Goal: Task Accomplishment & Management: Use online tool/utility

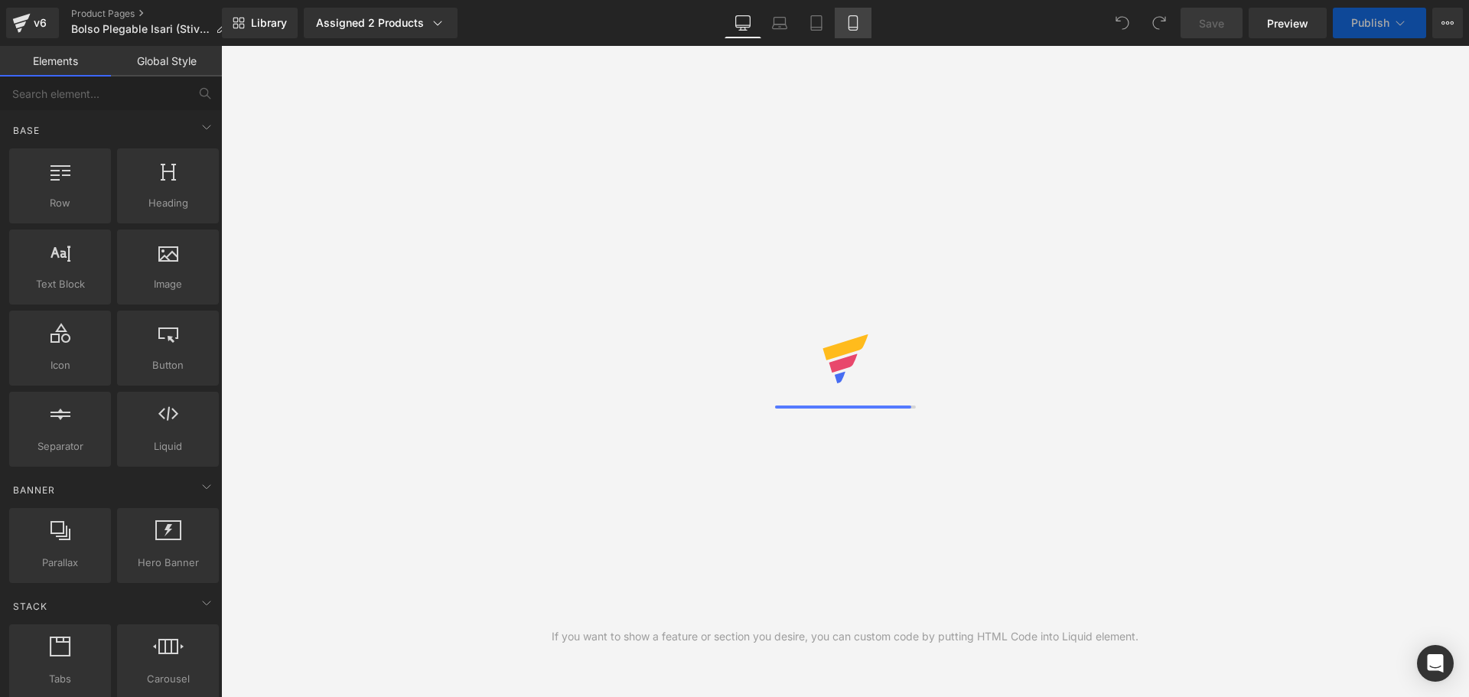
click at [852, 28] on icon at bounding box center [852, 28] width 8 height 0
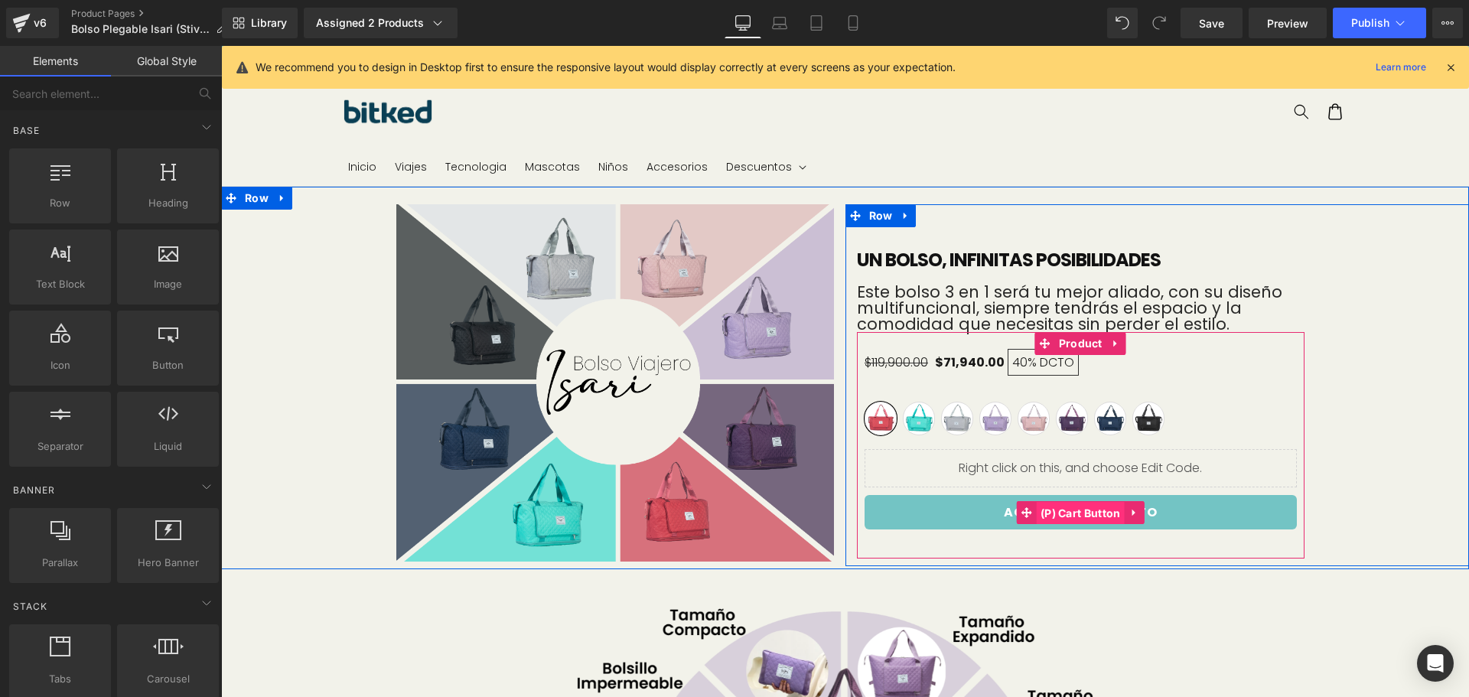
click at [1088, 506] on span "(P) Cart Button" at bounding box center [1081, 513] width 88 height 23
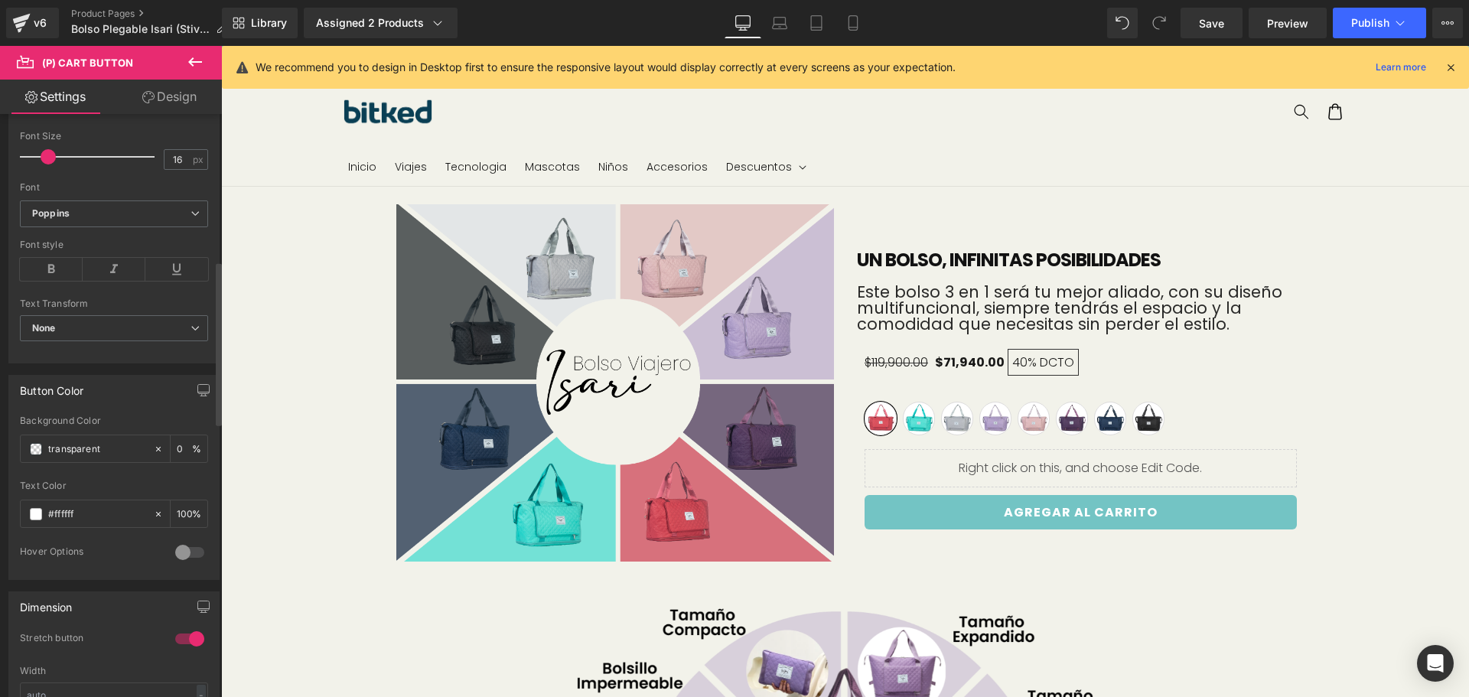
scroll to position [536, 0]
click at [155, 448] on icon at bounding box center [158, 448] width 11 height 11
click at [55, 451] on input "transparent" at bounding box center [97, 448] width 98 height 17
click at [38, 449] on span at bounding box center [36, 448] width 12 height 12
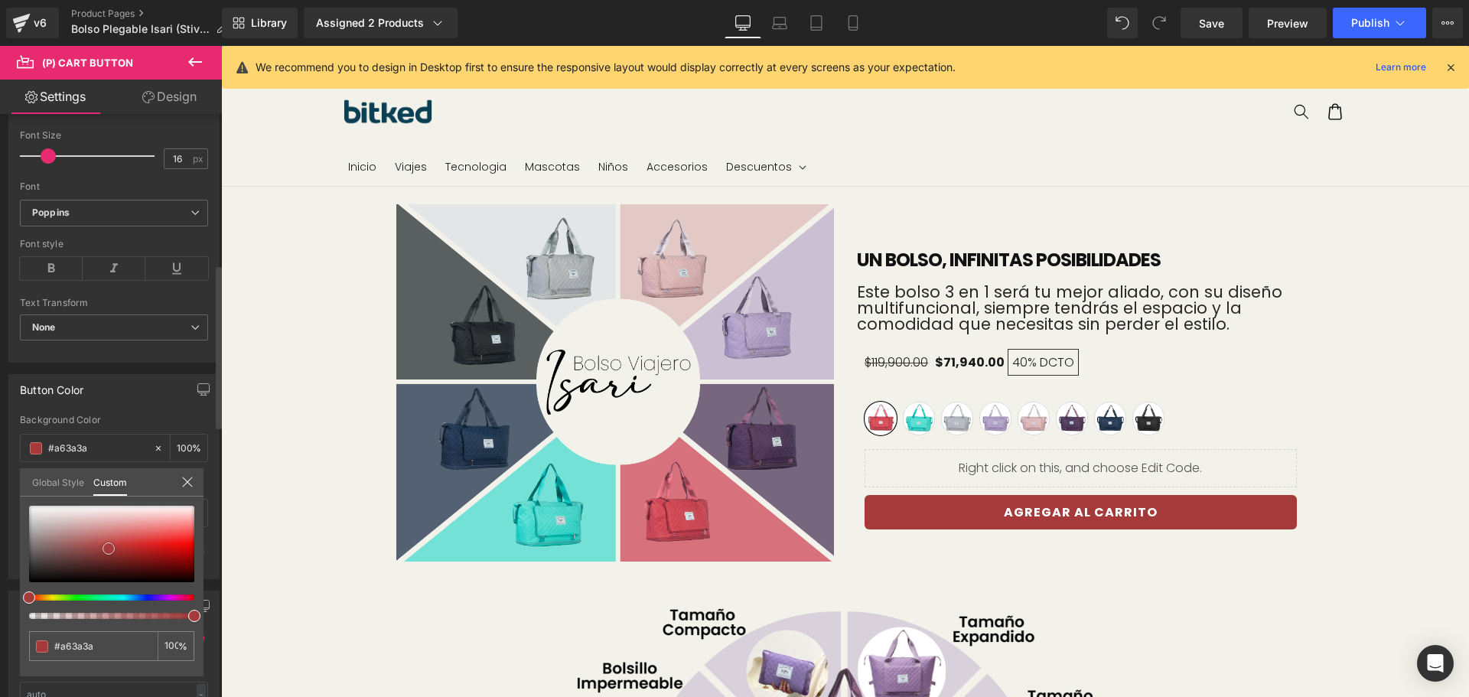
click at [109, 549] on div at bounding box center [111, 544] width 165 height 77
click at [143, 547] on div at bounding box center [111, 544] width 165 height 77
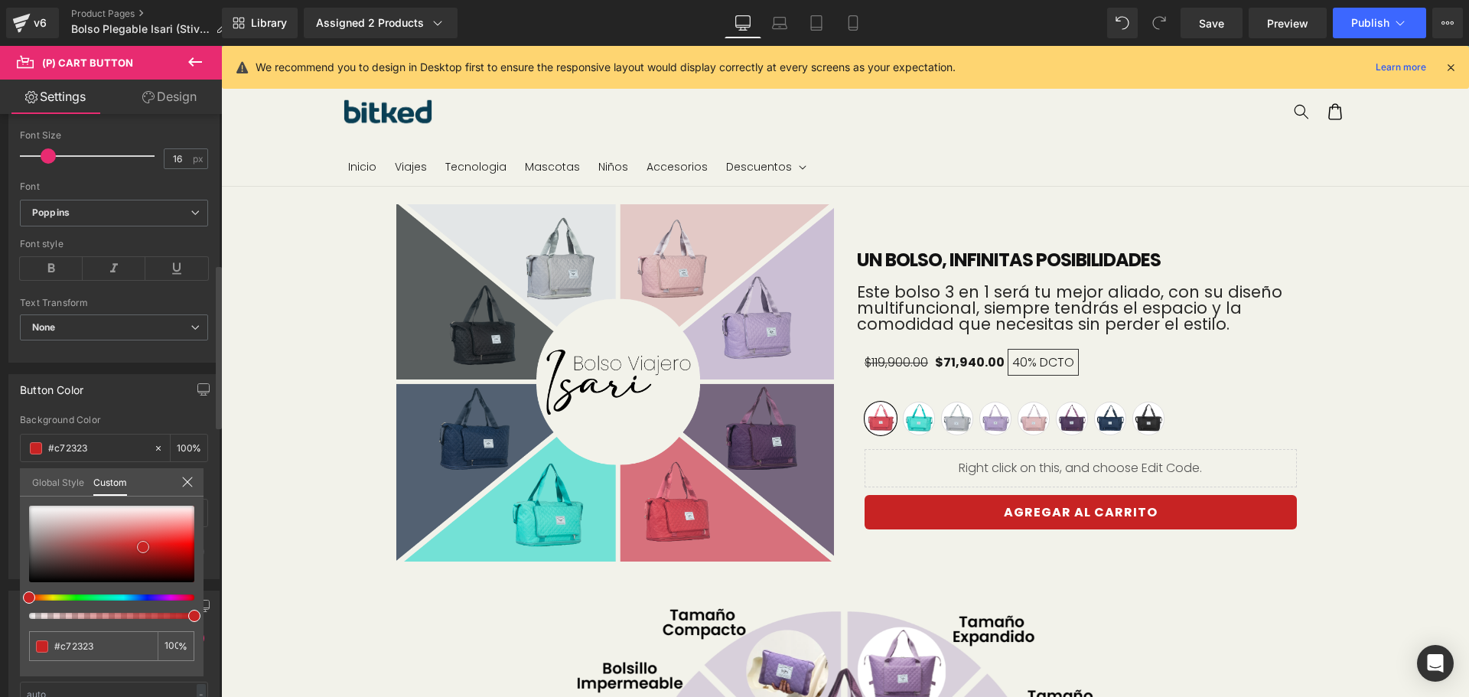
click at [143, 547] on span at bounding box center [143, 547] width 12 height 12
click at [144, 546] on span at bounding box center [143, 547] width 12 height 12
click at [144, 546] on span at bounding box center [144, 546] width 12 height 12
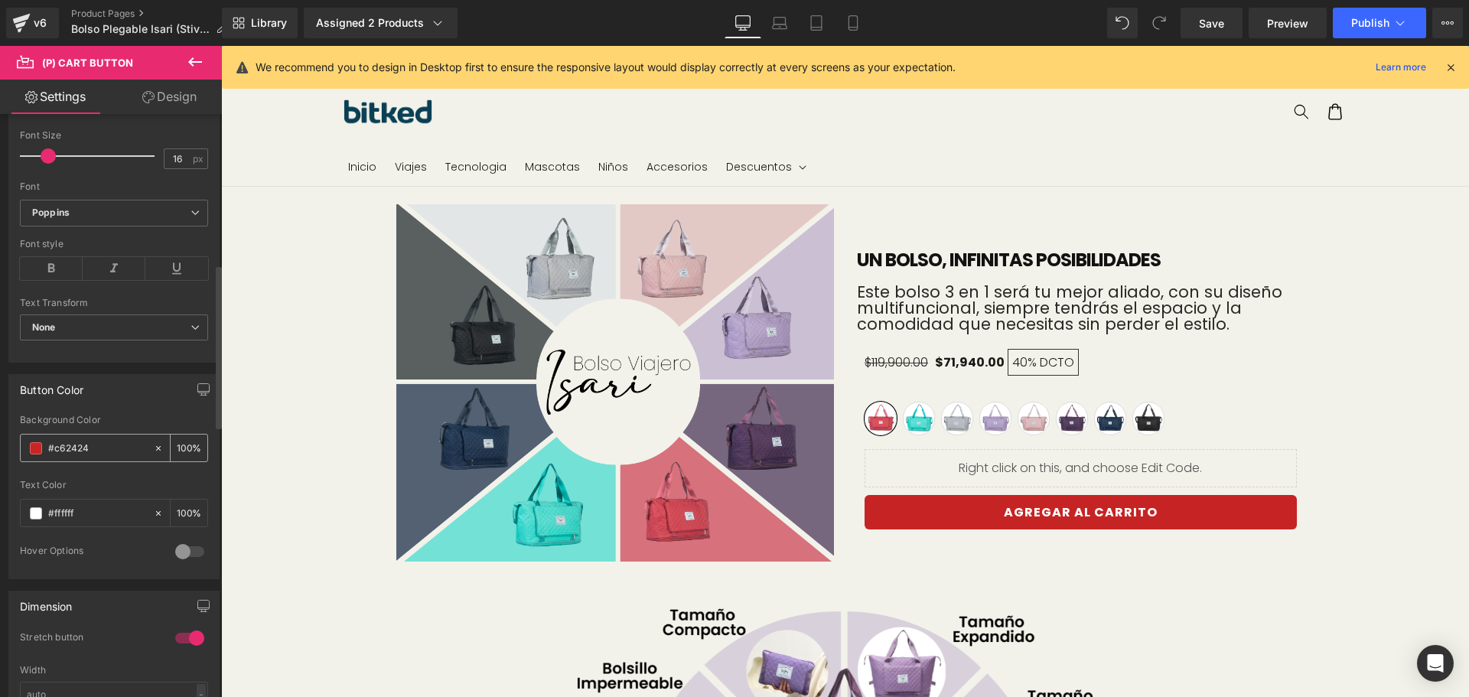
click at [156, 449] on icon at bounding box center [158, 448] width 5 height 5
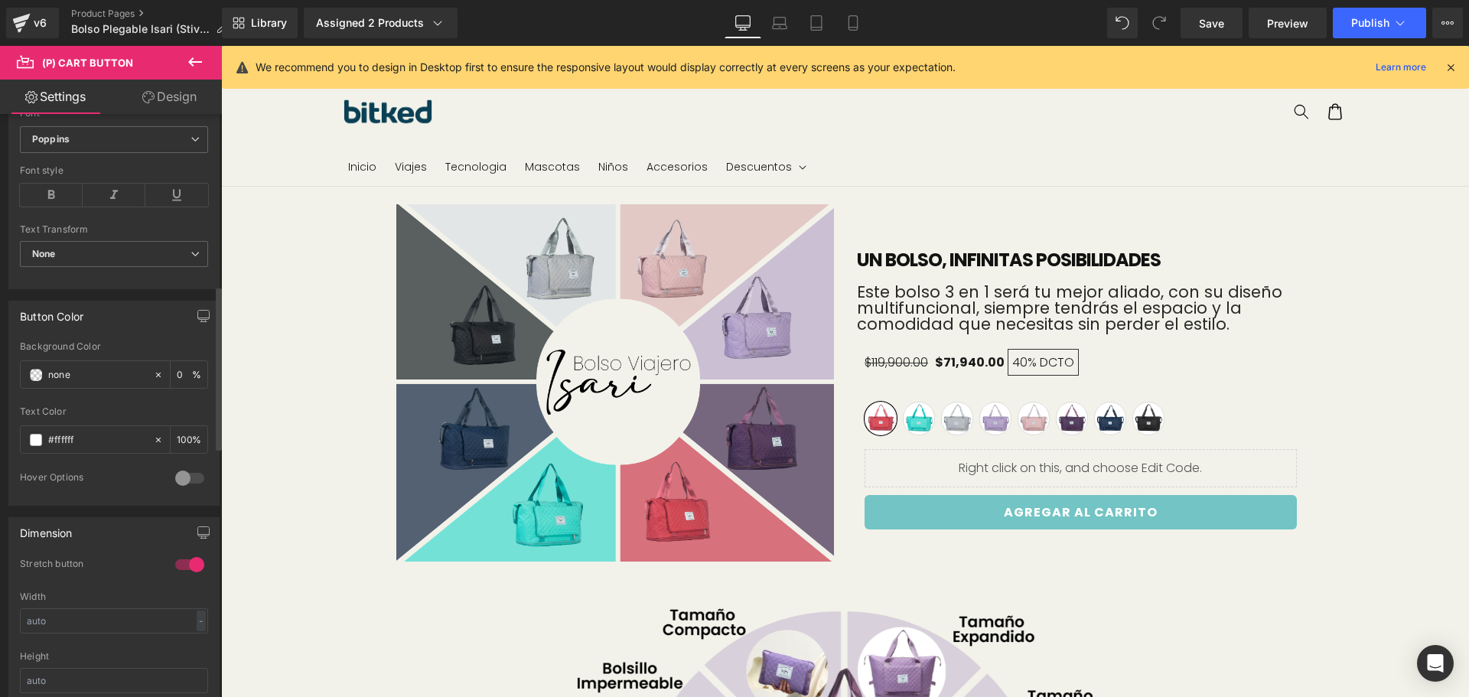
scroll to position [612, 0]
click at [114, 371] on input "transparent" at bounding box center [97, 371] width 98 height 17
paste input "0b3f54"
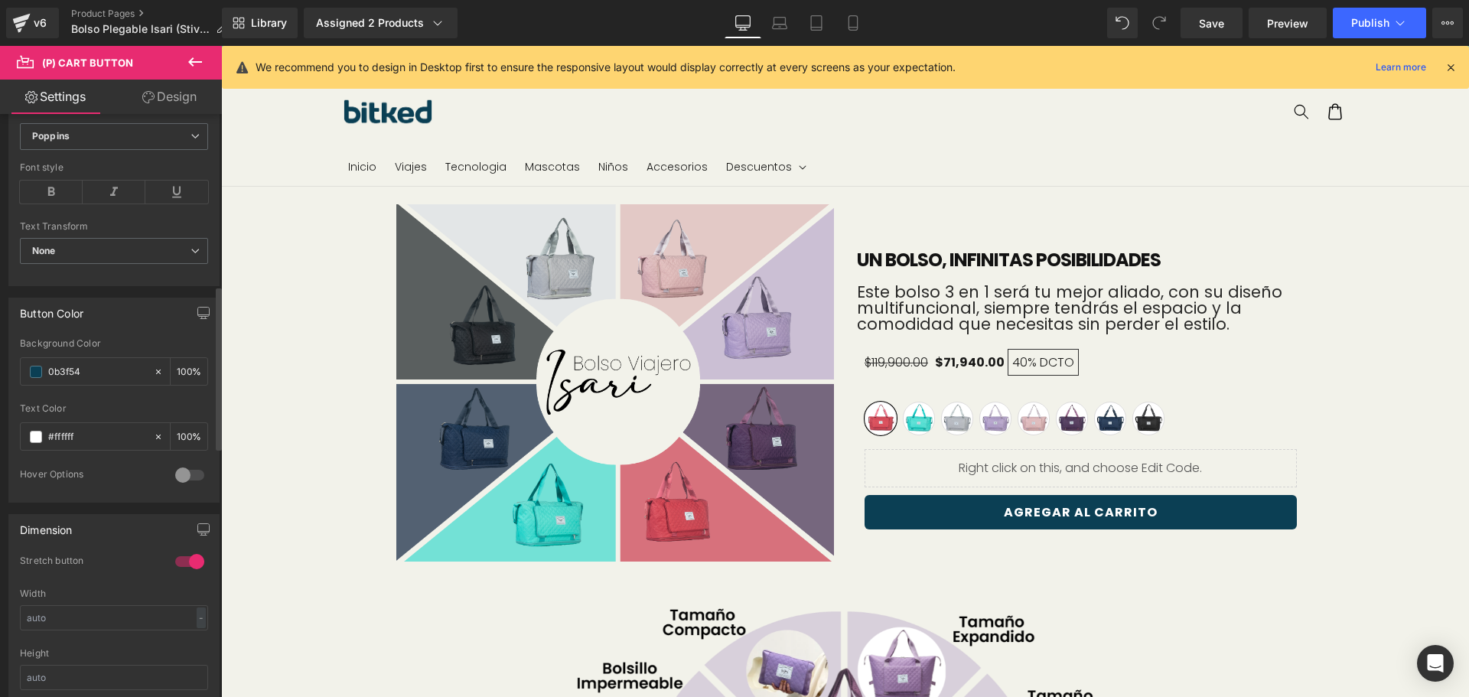
type input "0b3f54"
click at [122, 348] on div "Background Color" at bounding box center [114, 343] width 188 height 11
click at [848, 25] on icon at bounding box center [852, 22] width 15 height 15
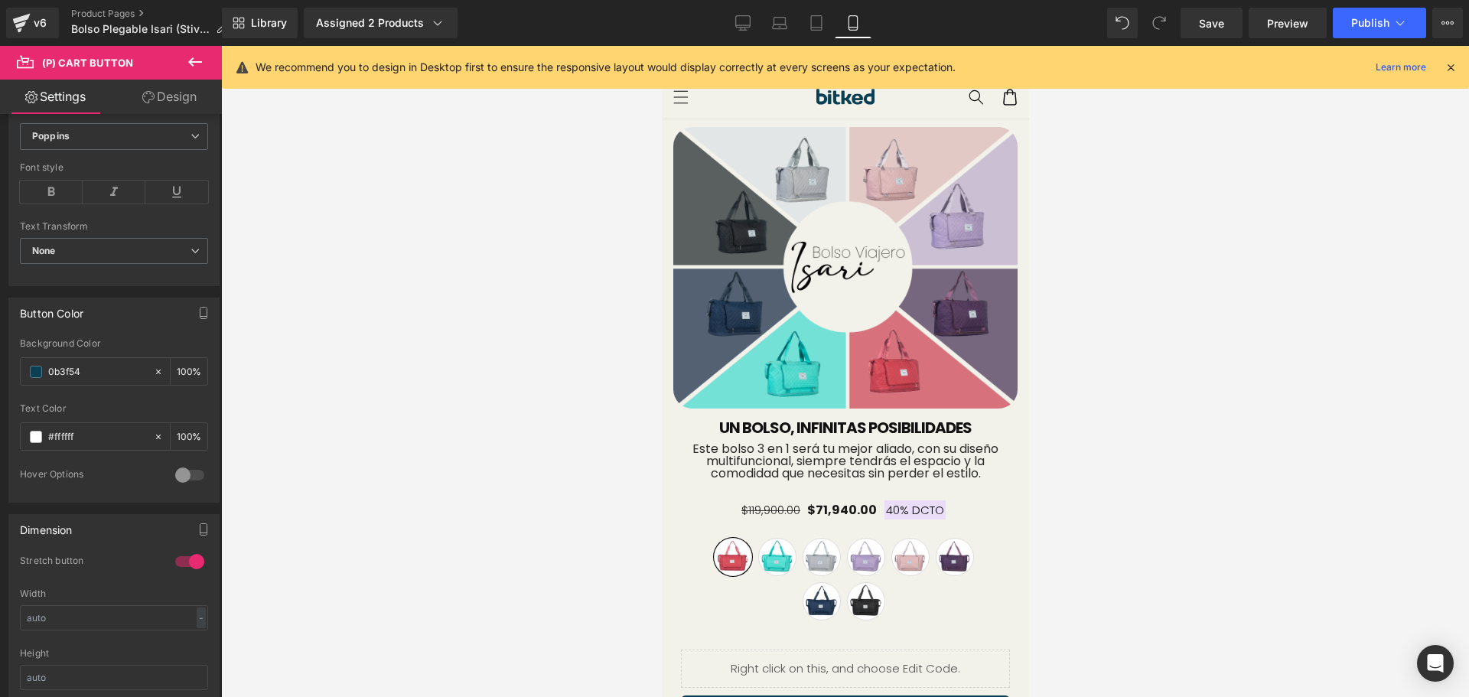
scroll to position [425, 0]
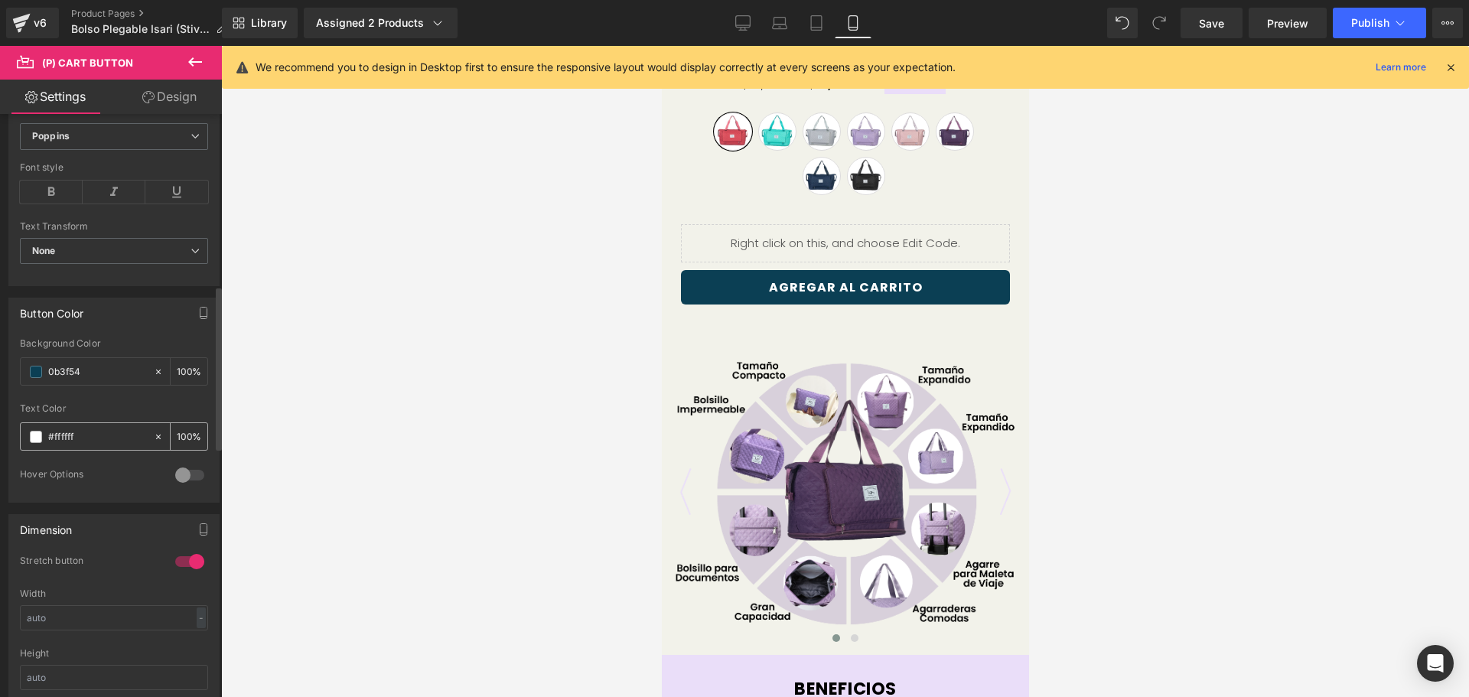
click at [153, 437] on icon at bounding box center [158, 436] width 11 height 11
click at [1365, 26] on span "Publish" at bounding box center [1370, 23] width 38 height 12
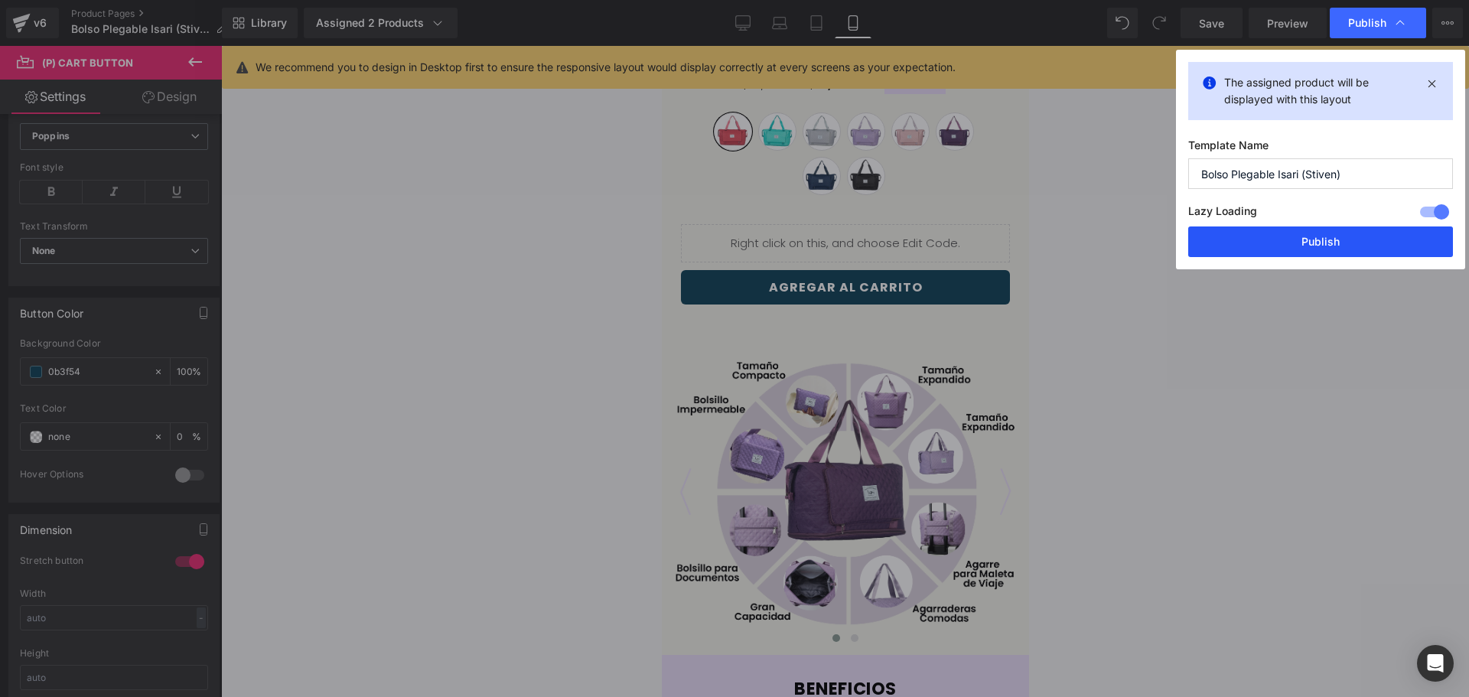
click at [1337, 233] on button "Publish" at bounding box center [1320, 241] width 265 height 31
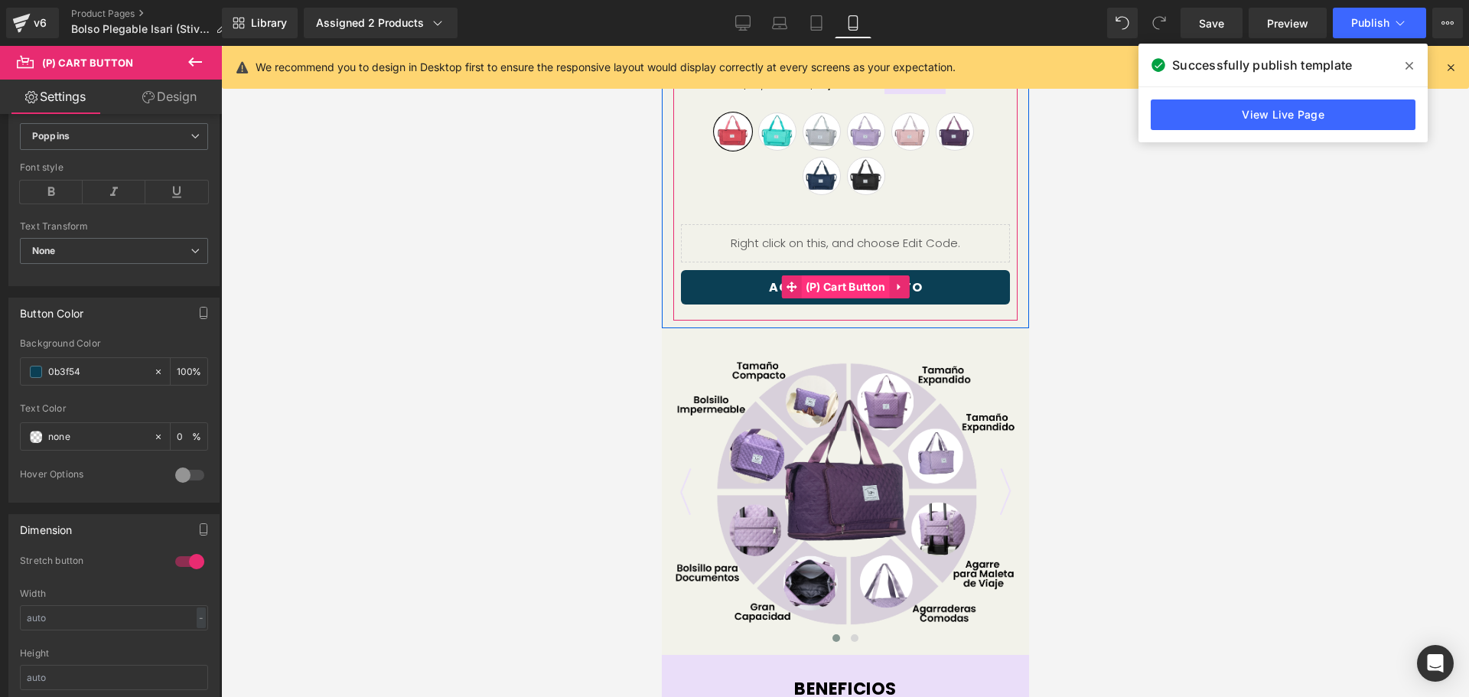
click at [847, 288] on span "(P) Cart Button" at bounding box center [845, 286] width 88 height 23
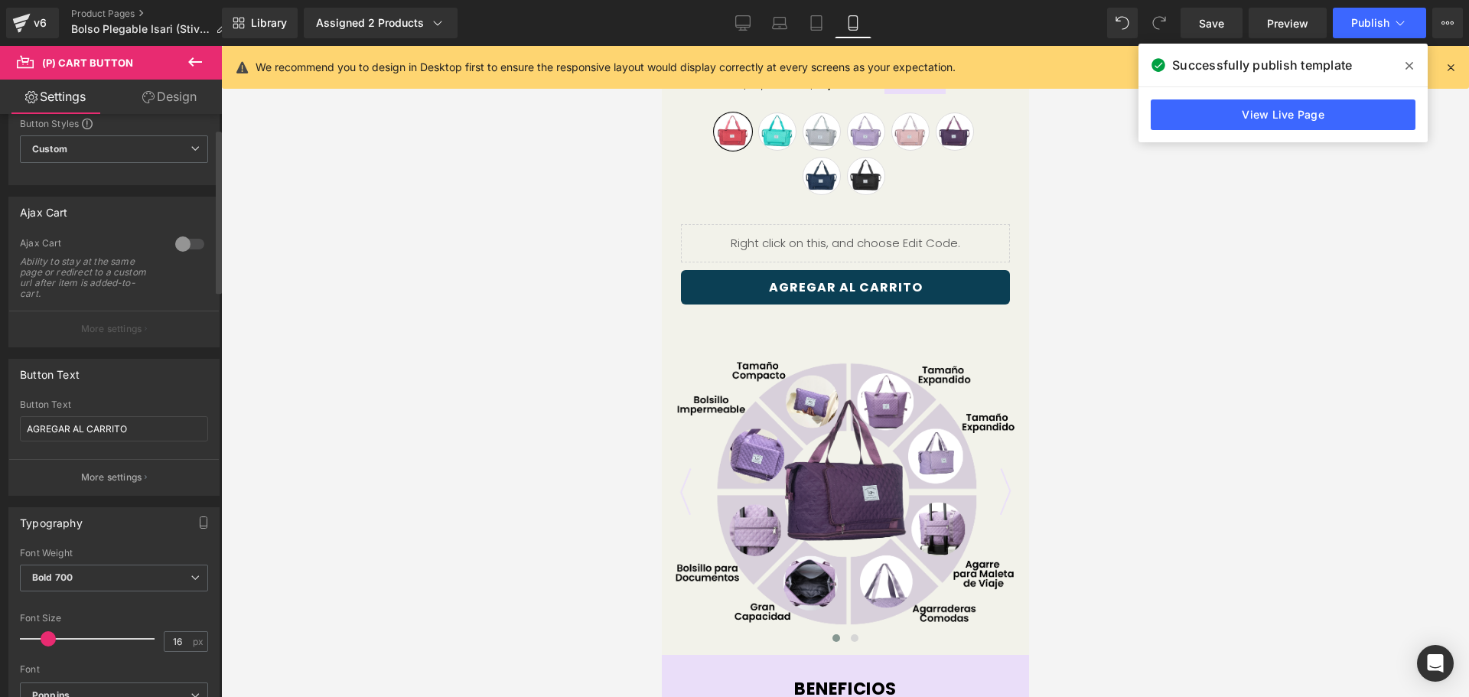
scroll to position [0, 0]
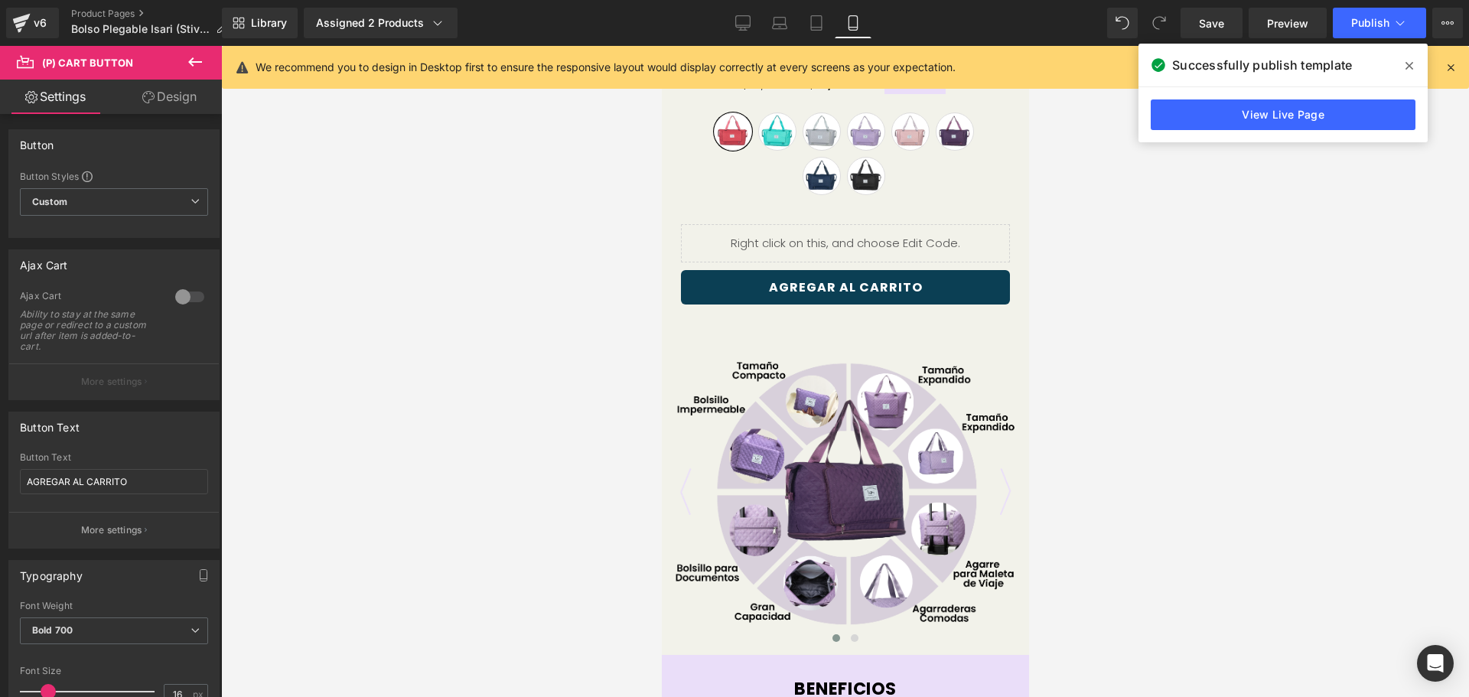
click at [168, 80] on link "Design" at bounding box center [169, 97] width 111 height 34
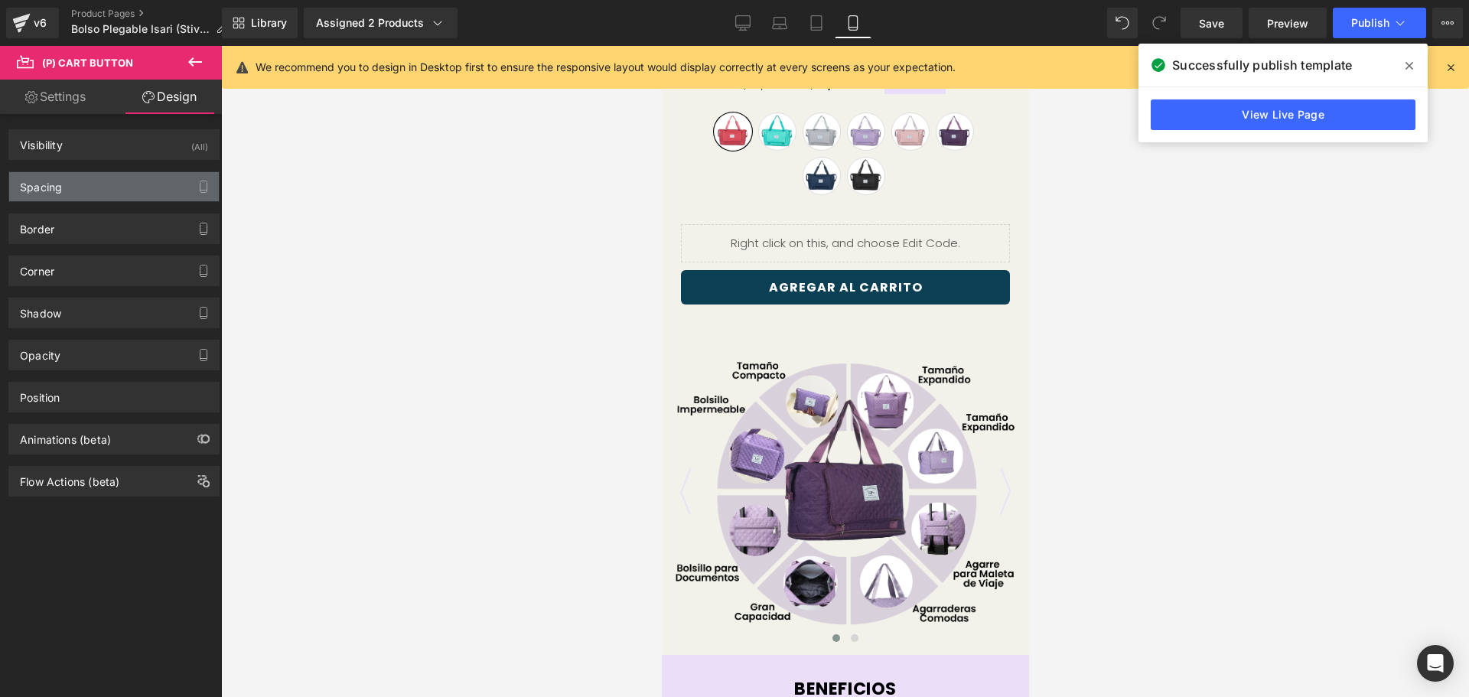
click at [64, 188] on div "Spacing" at bounding box center [114, 186] width 210 height 29
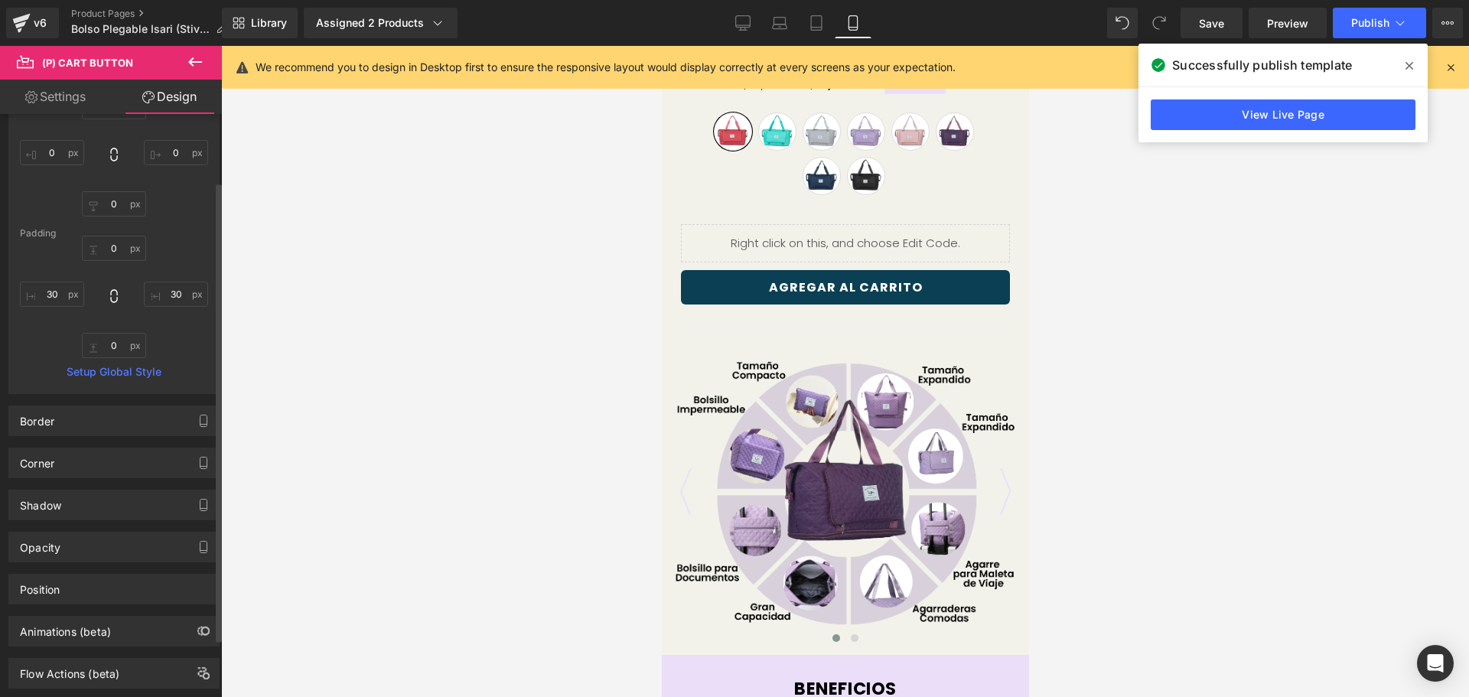
scroll to position [83, 0]
click at [57, 86] on link "Settings" at bounding box center [55, 97] width 111 height 34
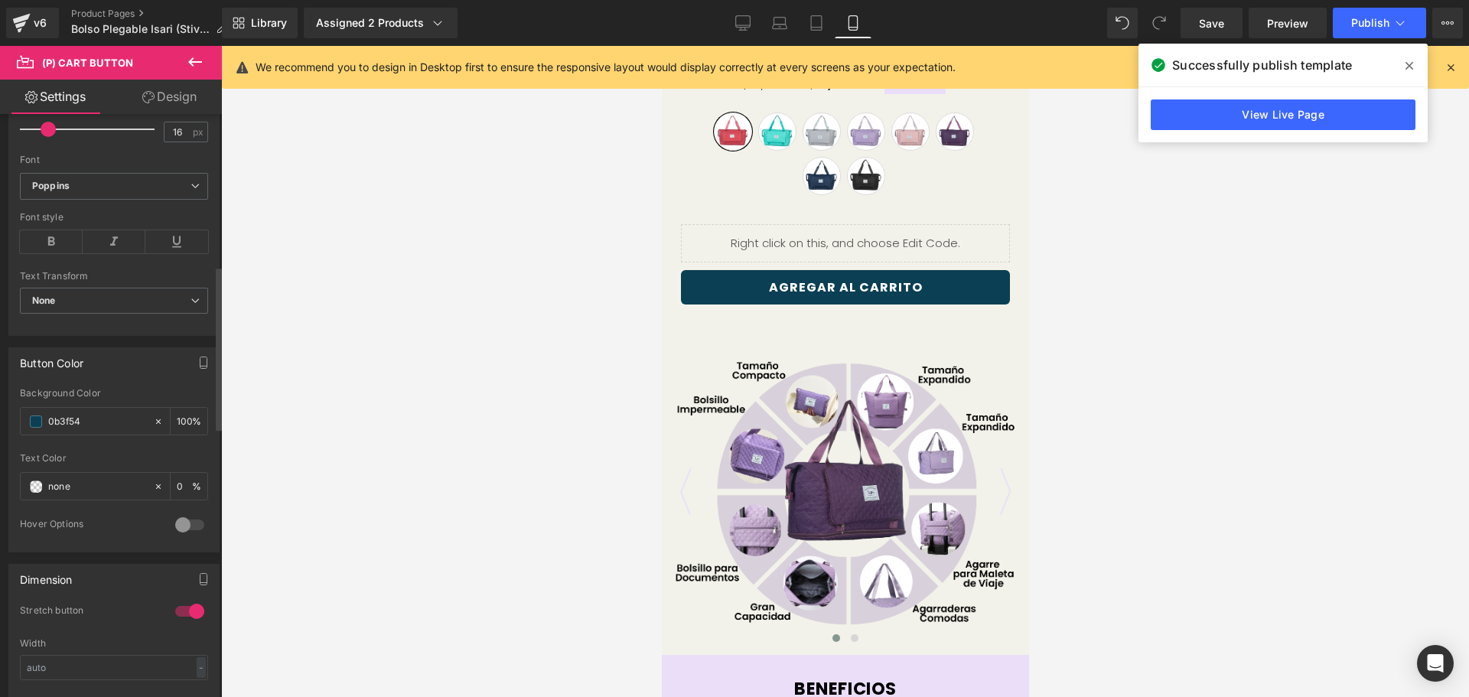
scroll to position [612, 0]
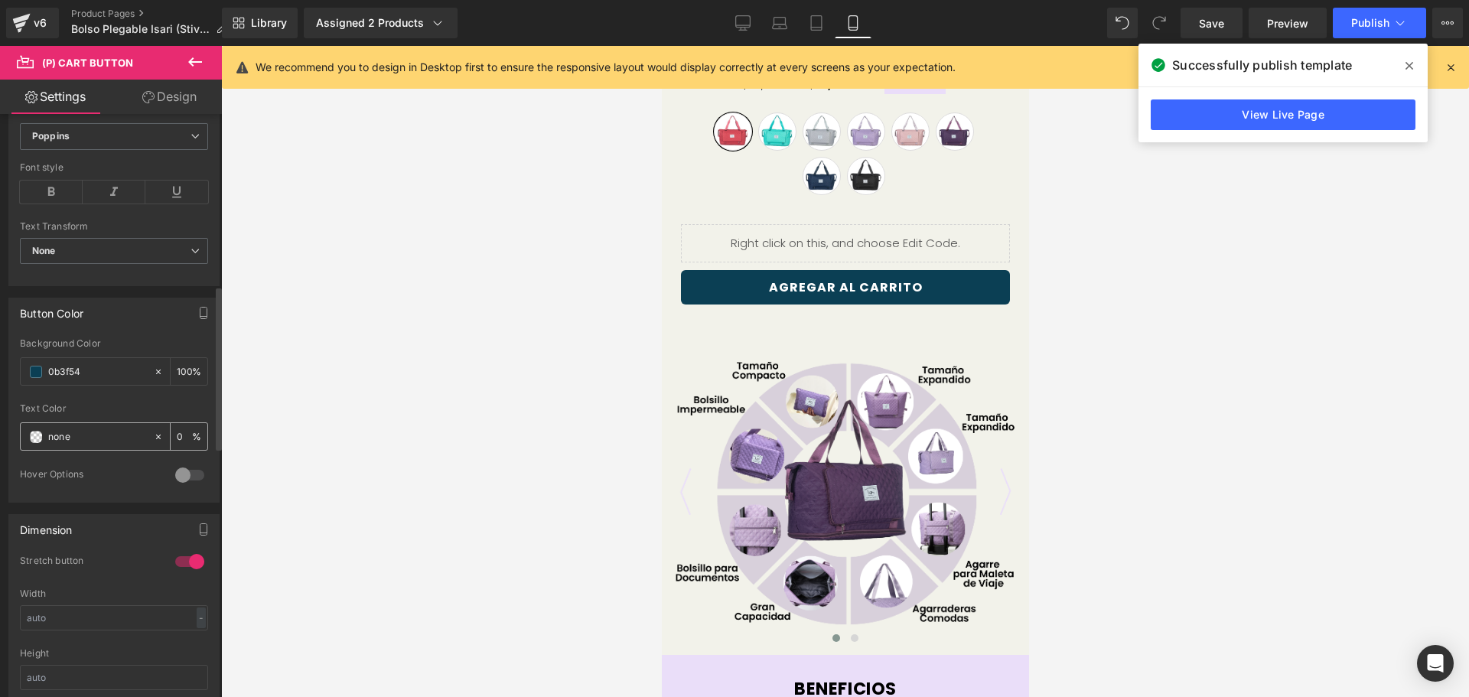
click at [153, 438] on icon at bounding box center [158, 436] width 11 height 11
click at [153, 435] on icon at bounding box center [158, 436] width 11 height 11
click at [80, 440] on input "#ffffff" at bounding box center [97, 436] width 98 height 17
click at [37, 436] on span at bounding box center [36, 437] width 12 height 12
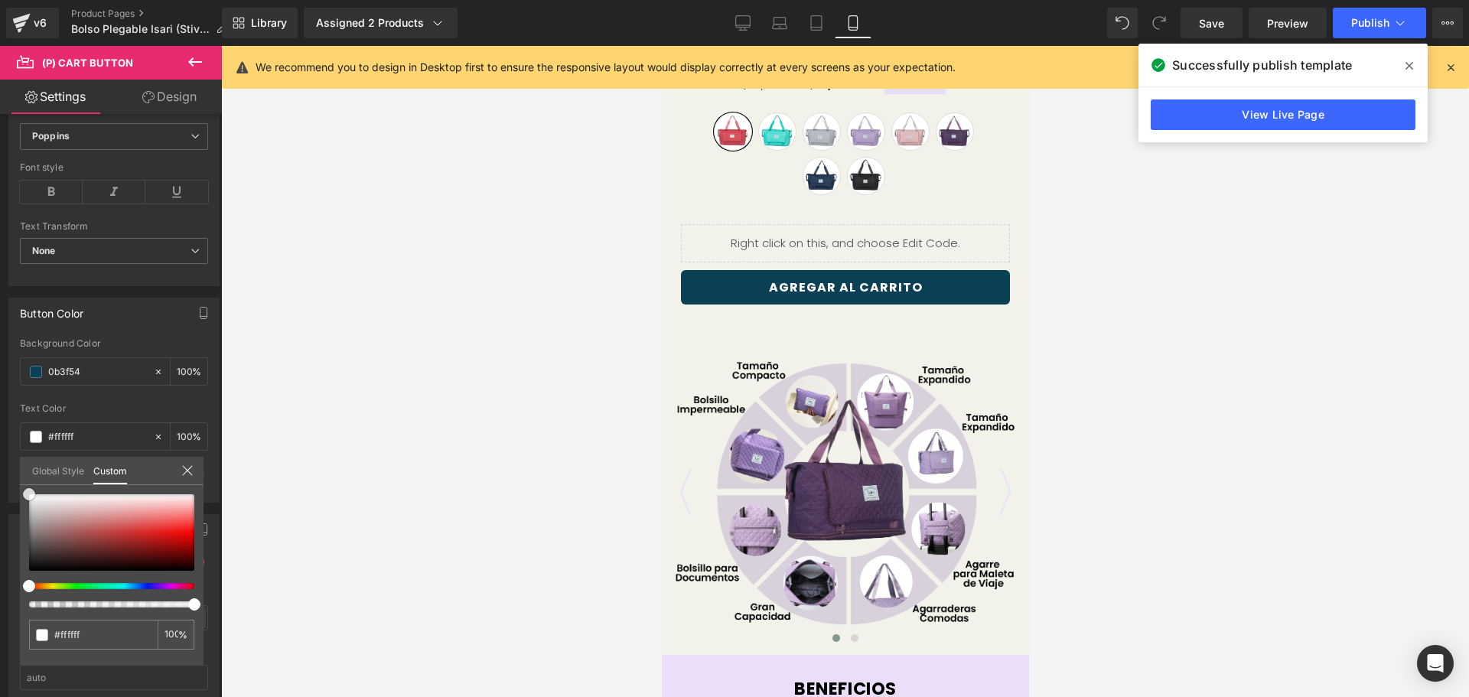
drag, startPoint x: 83, startPoint y: 527, endPoint x: -4, endPoint y: 465, distance: 107.0
click at [0, 465] on html "(P) Cart Button You are previewing how the will restyle your page. You can not …" at bounding box center [734, 348] width 1469 height 697
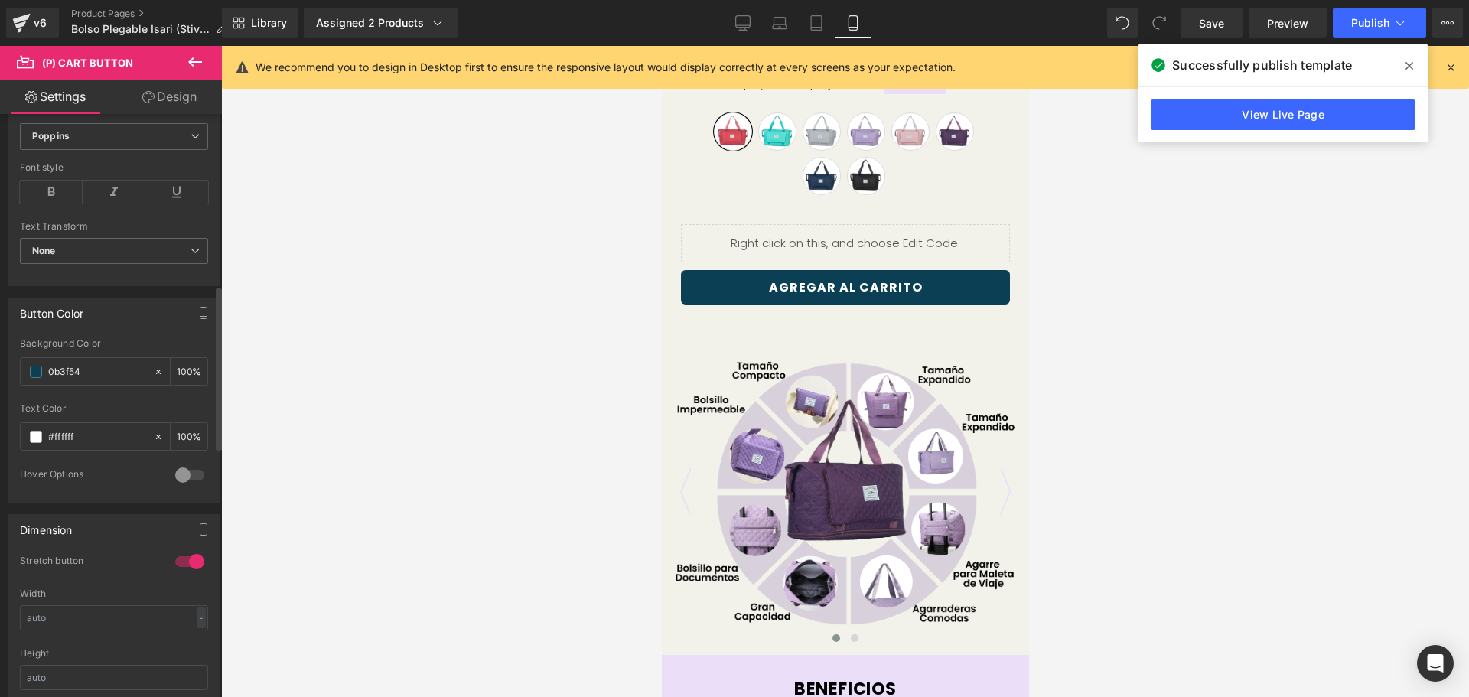
click at [1295, 247] on div at bounding box center [845, 371] width 1248 height 651
click at [1353, 25] on span "Publish" at bounding box center [1370, 23] width 38 height 12
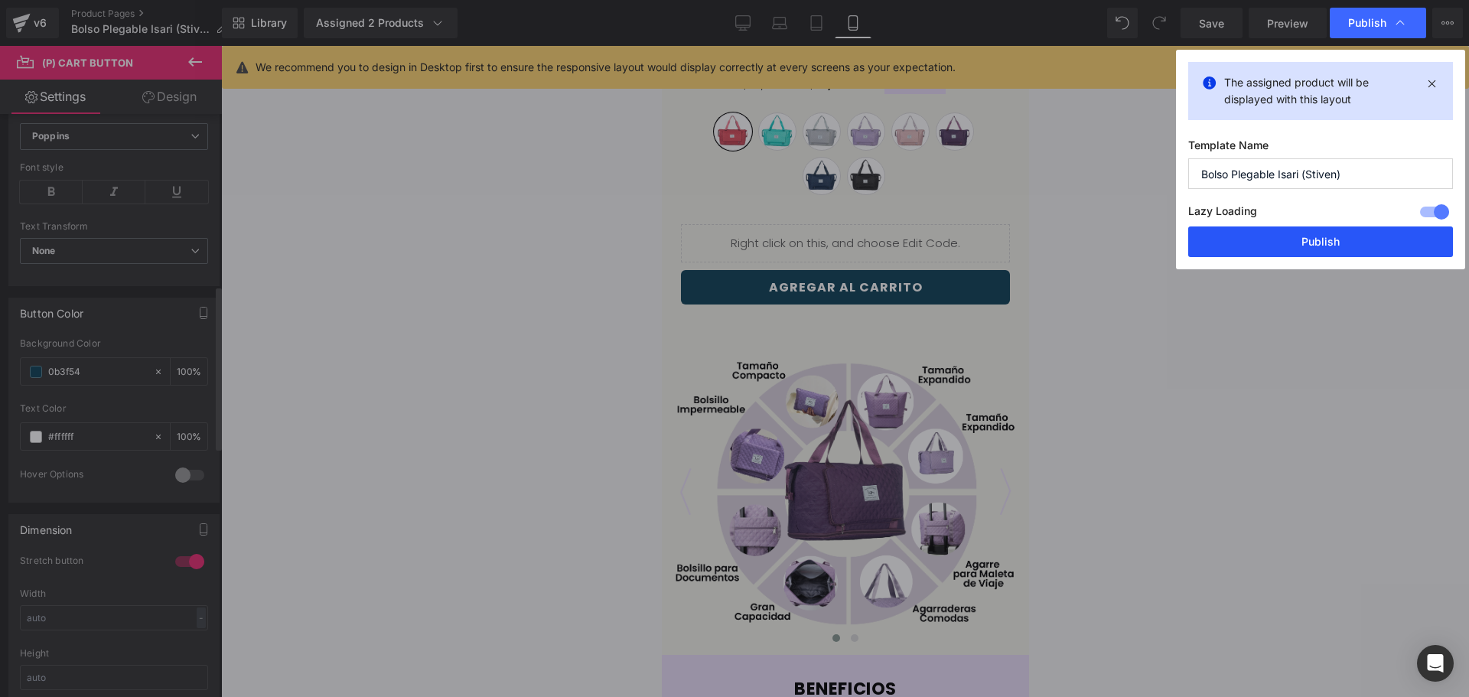
click at [1324, 241] on button "Publish" at bounding box center [1320, 241] width 265 height 31
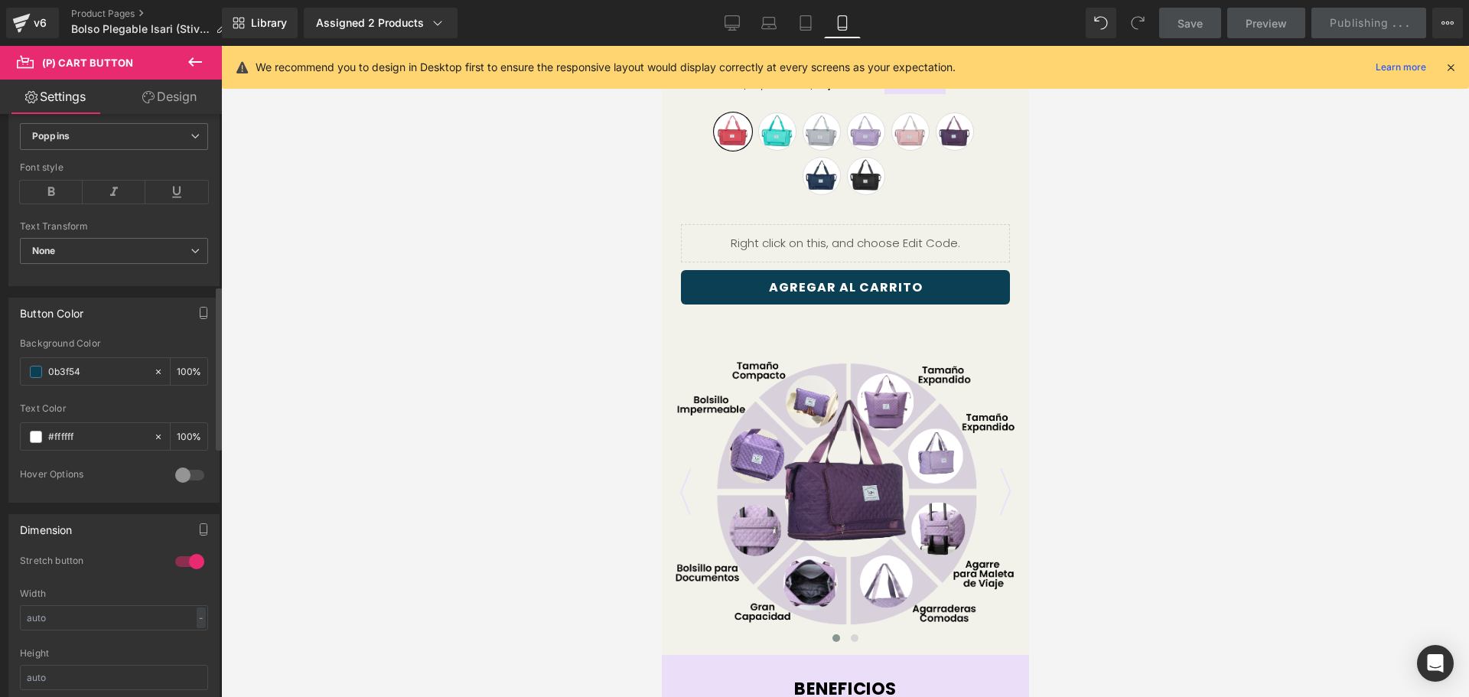
click at [1152, 298] on div at bounding box center [845, 371] width 1248 height 651
click at [908, 291] on span "AGREGAR AL CARRITO" at bounding box center [845, 287] width 154 height 18
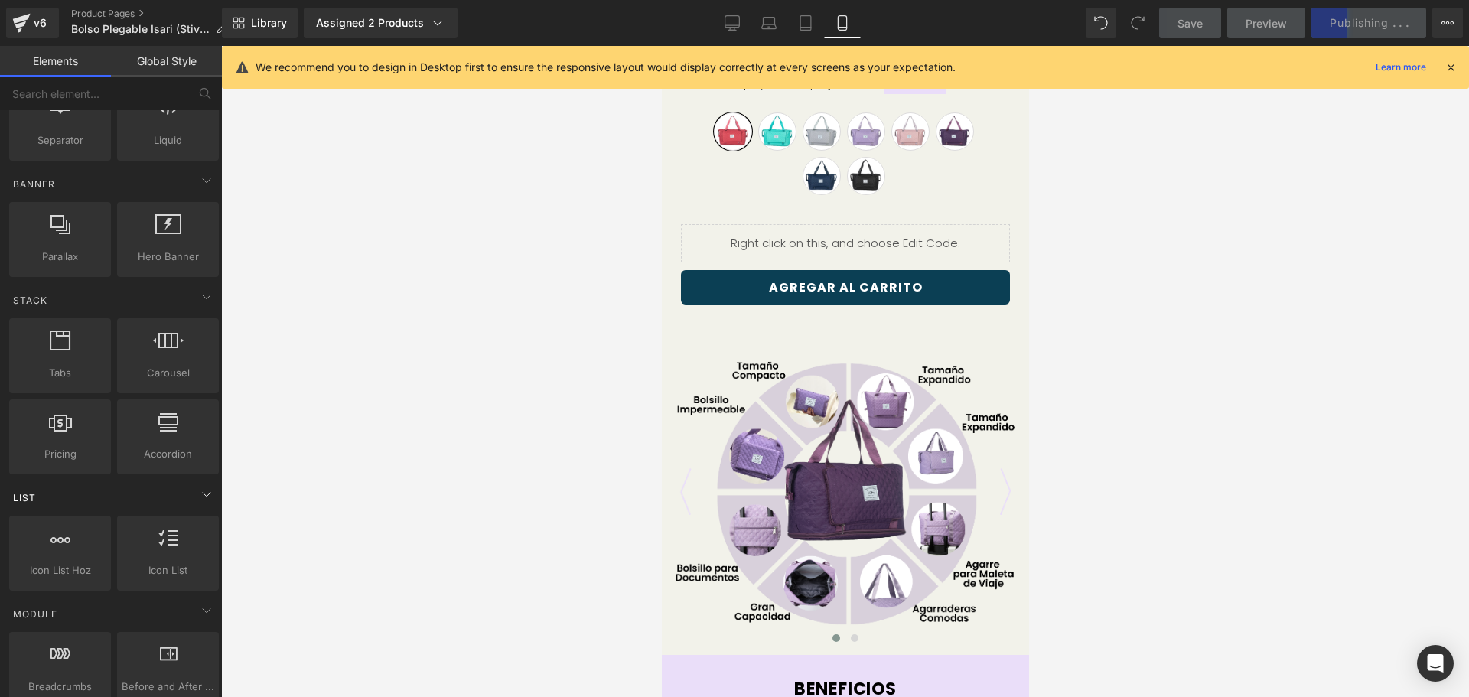
scroll to position [0, 0]
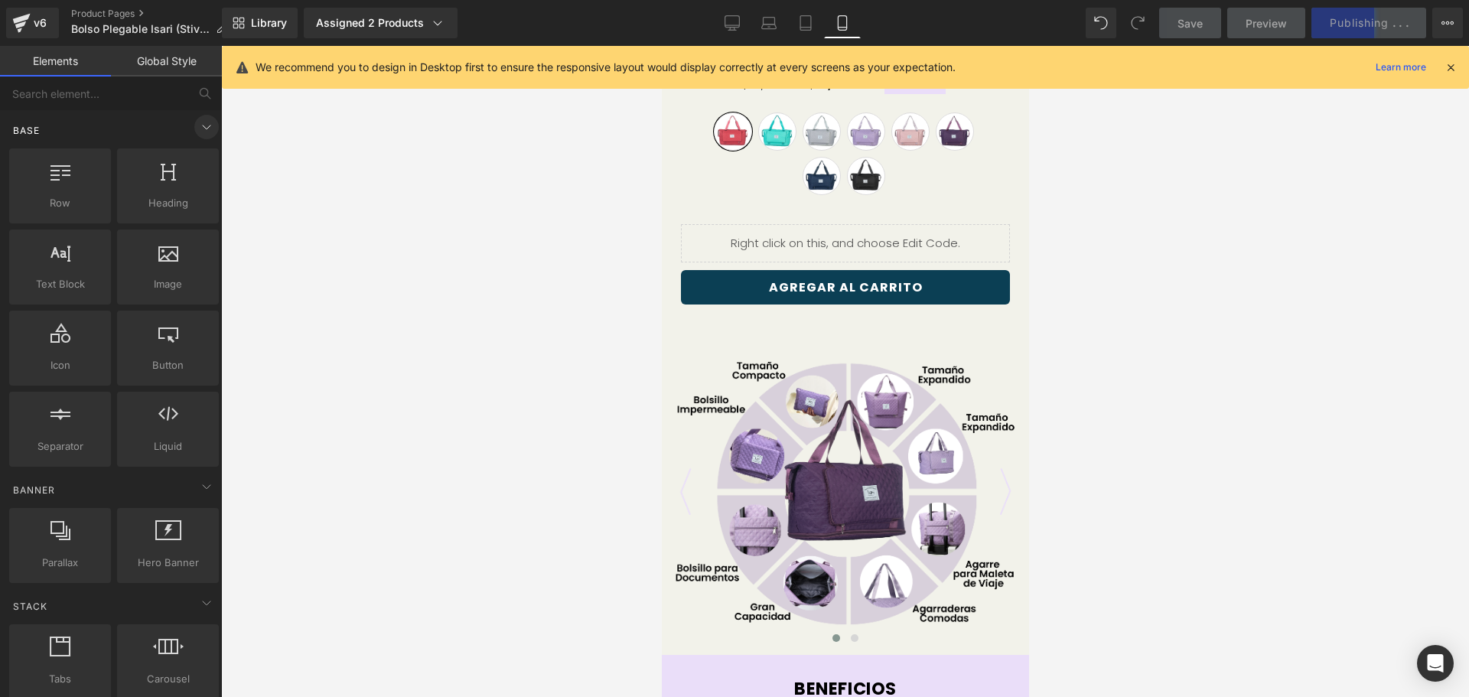
click at [197, 122] on icon at bounding box center [206, 127] width 18 height 18
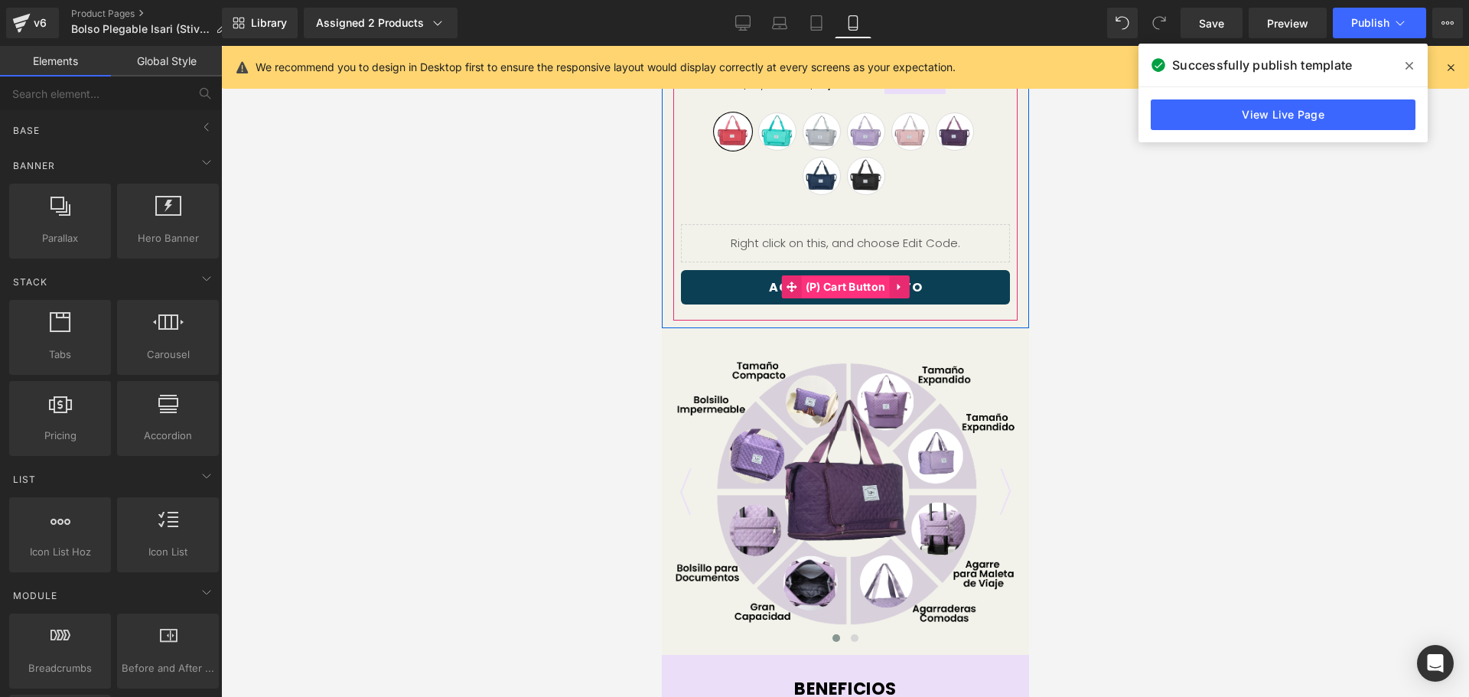
click at [857, 288] on span "(P) Cart Button" at bounding box center [845, 286] width 88 height 23
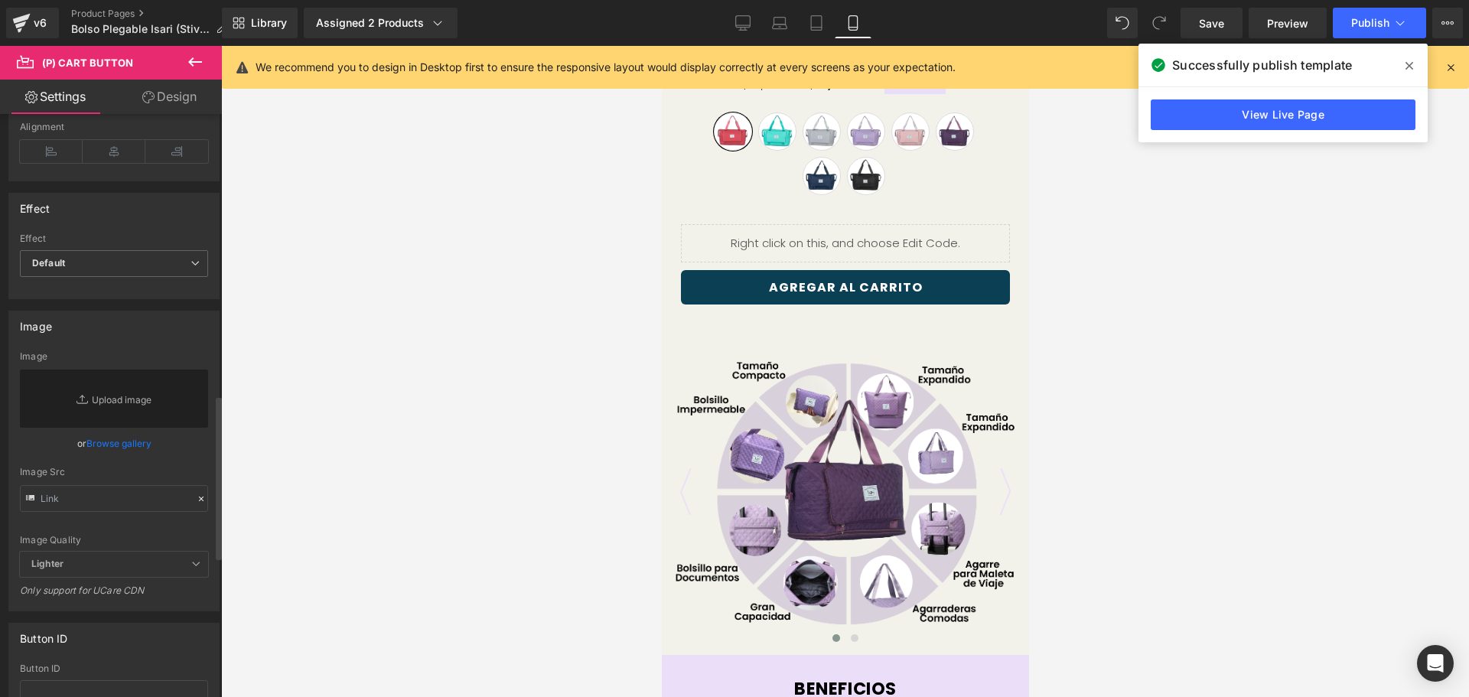
scroll to position [1301, 0]
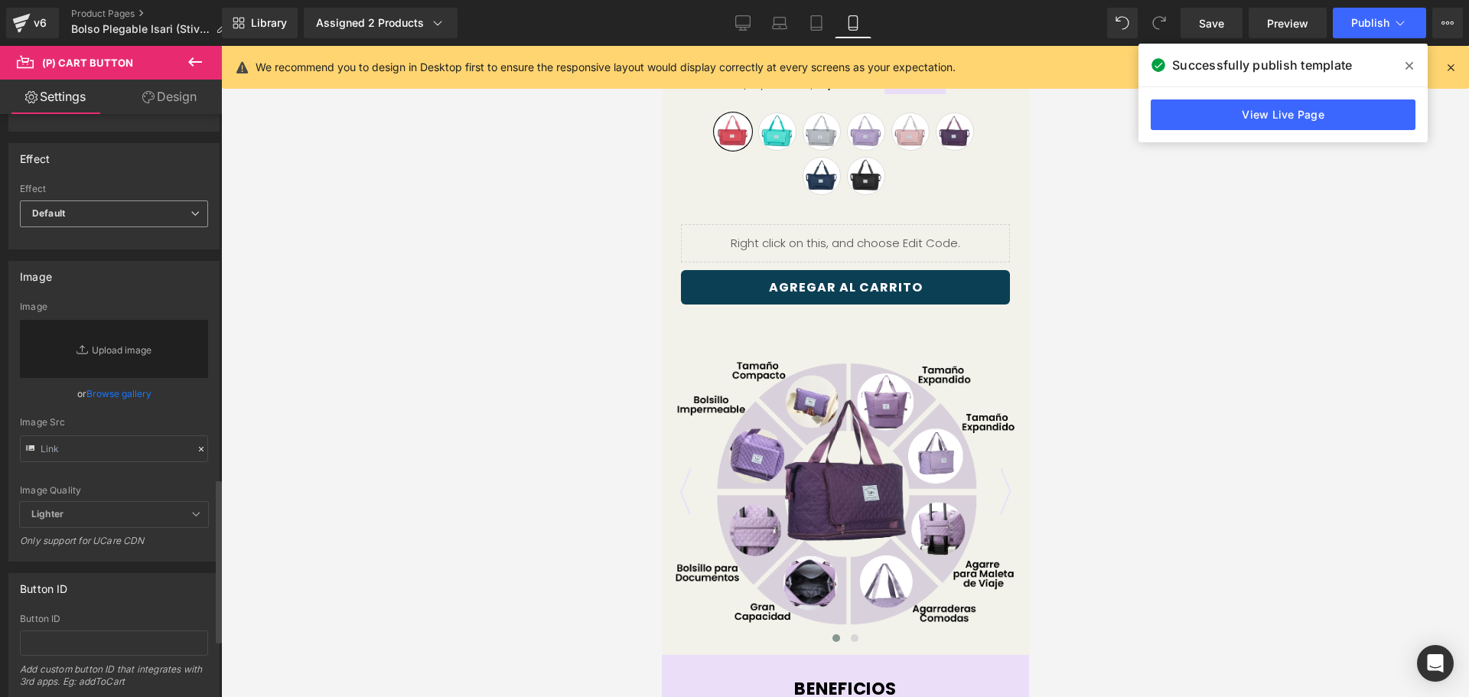
click at [72, 208] on span "Default" at bounding box center [114, 213] width 188 height 27
click at [72, 208] on span "Default" at bounding box center [111, 213] width 182 height 27
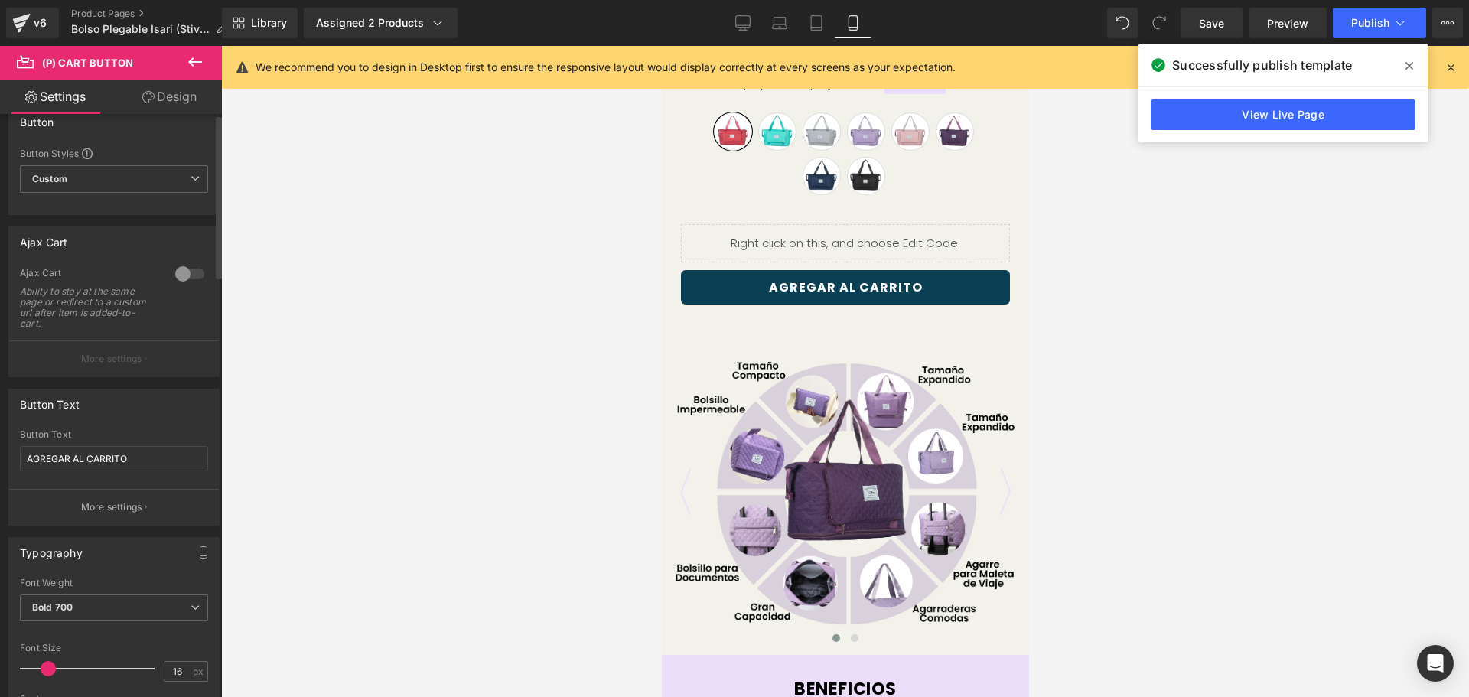
scroll to position [0, 0]
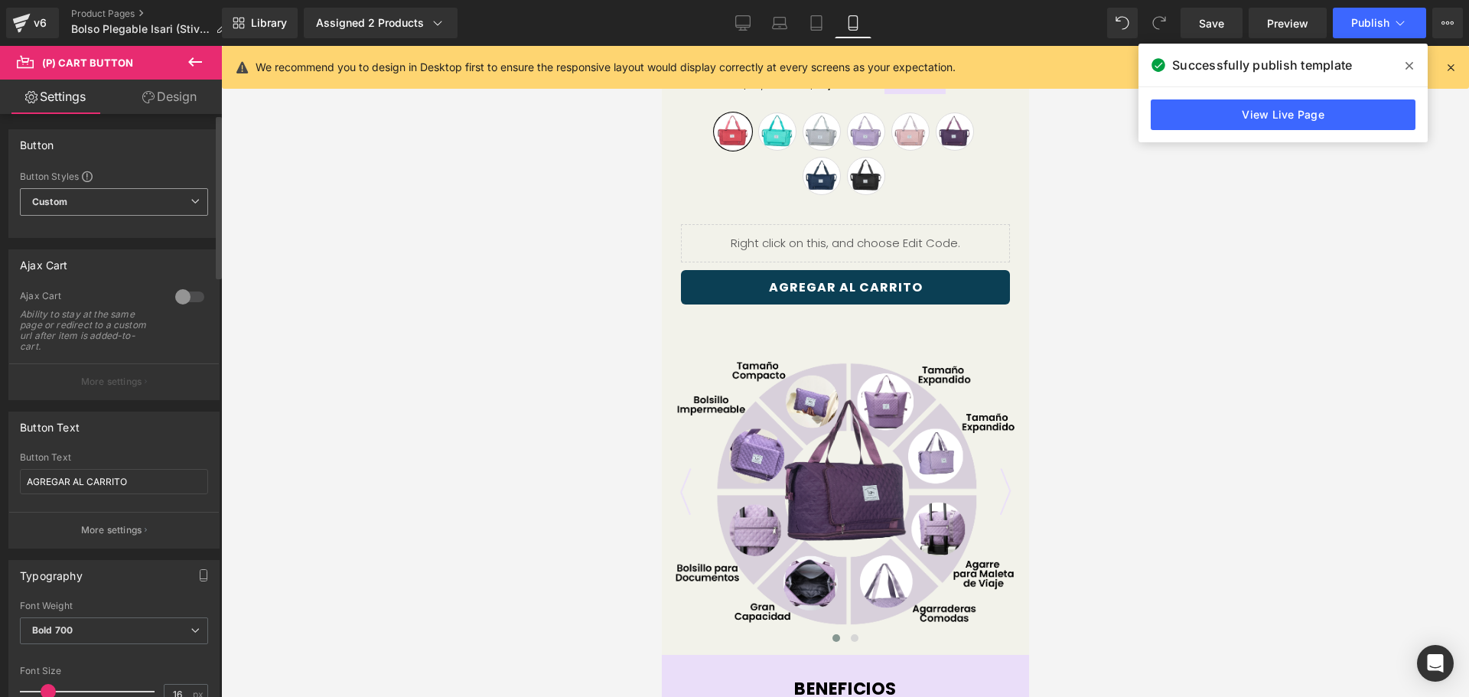
click at [103, 197] on span "Custom Setup Global Style" at bounding box center [114, 202] width 188 height 28
click at [103, 197] on span "Custom Setup Global Style" at bounding box center [111, 202] width 182 height 28
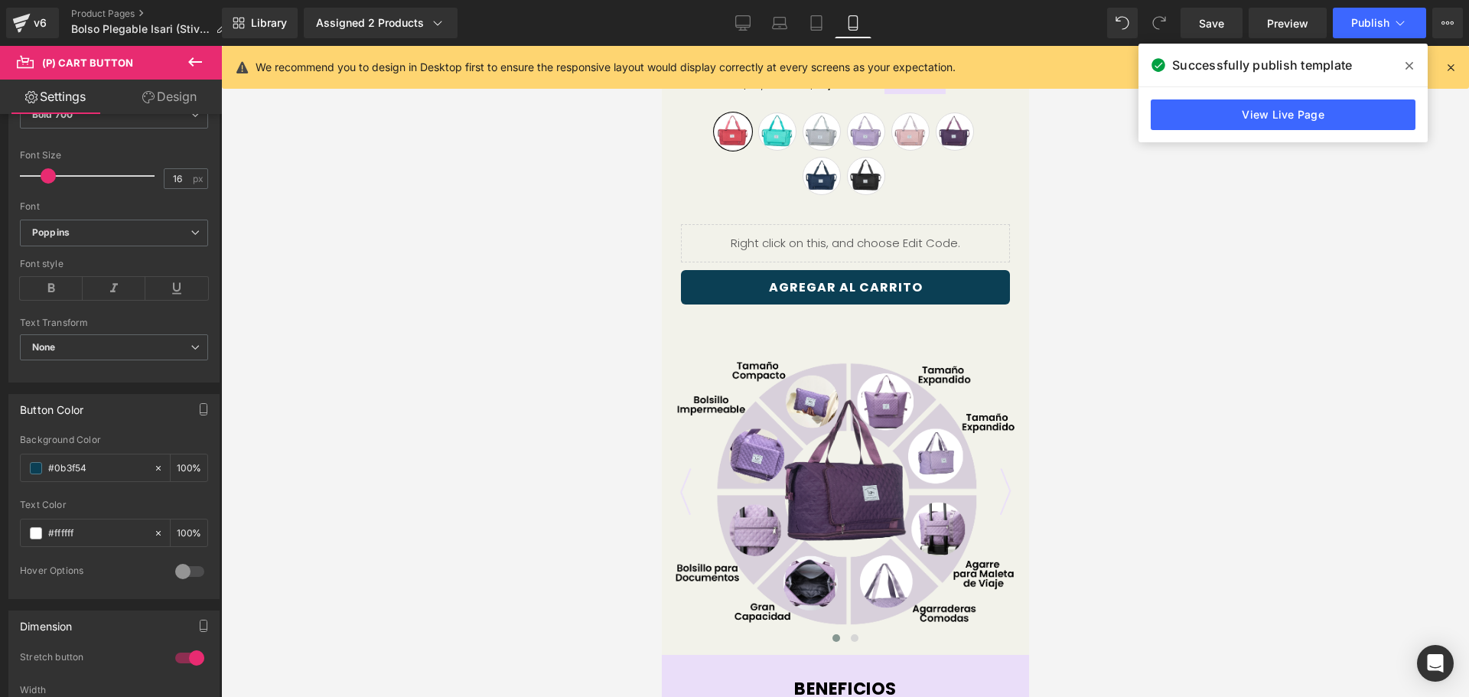
scroll to position [536, 0]
